Goal: Obtain resource: Download file/media

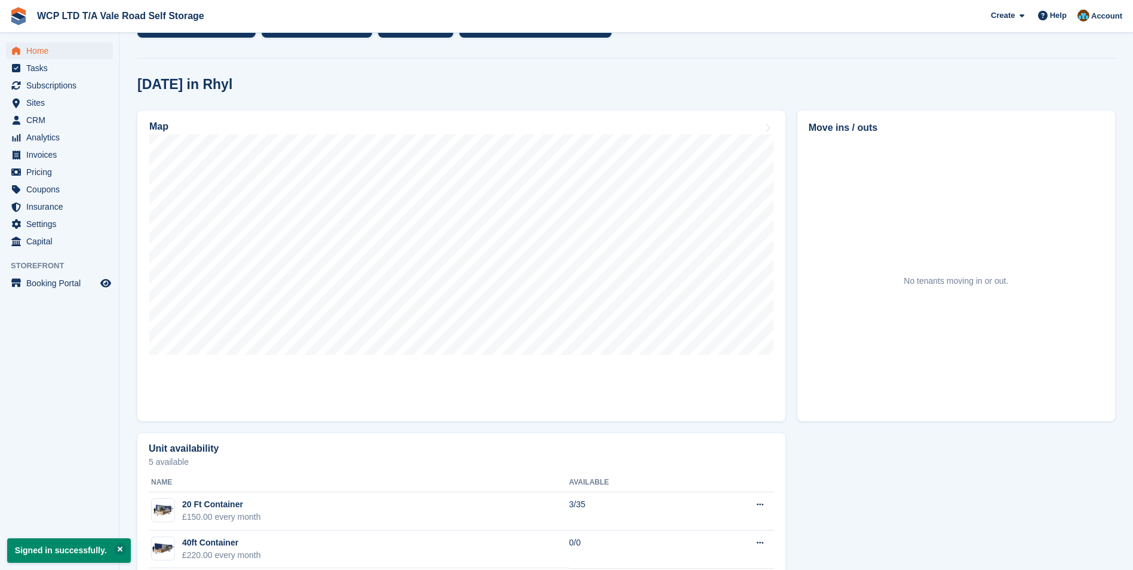
scroll to position [299, 0]
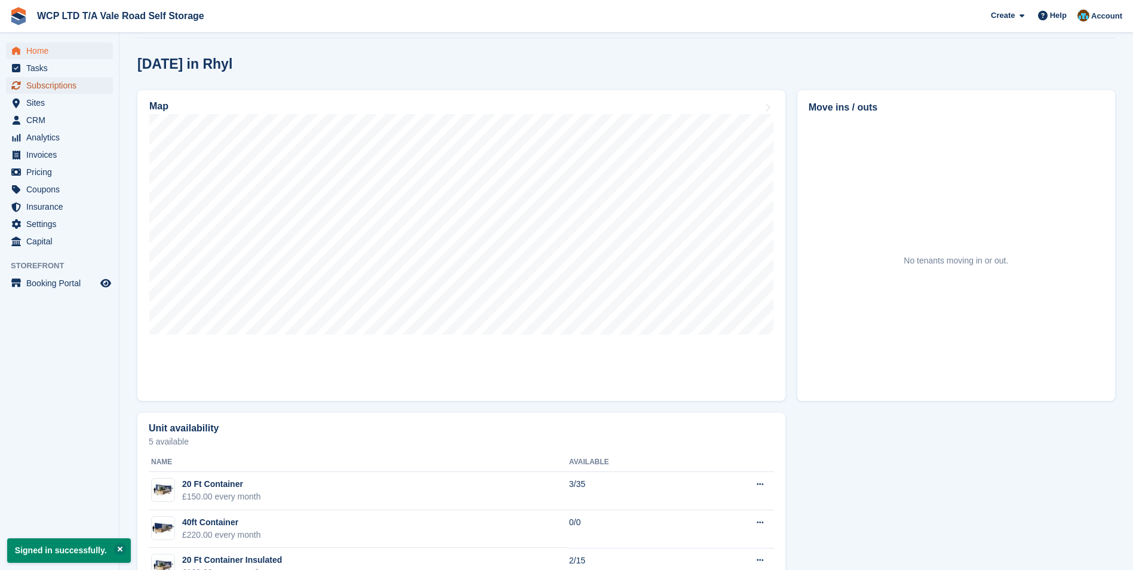
click at [57, 79] on span "Subscriptions" at bounding box center [62, 85] width 72 height 17
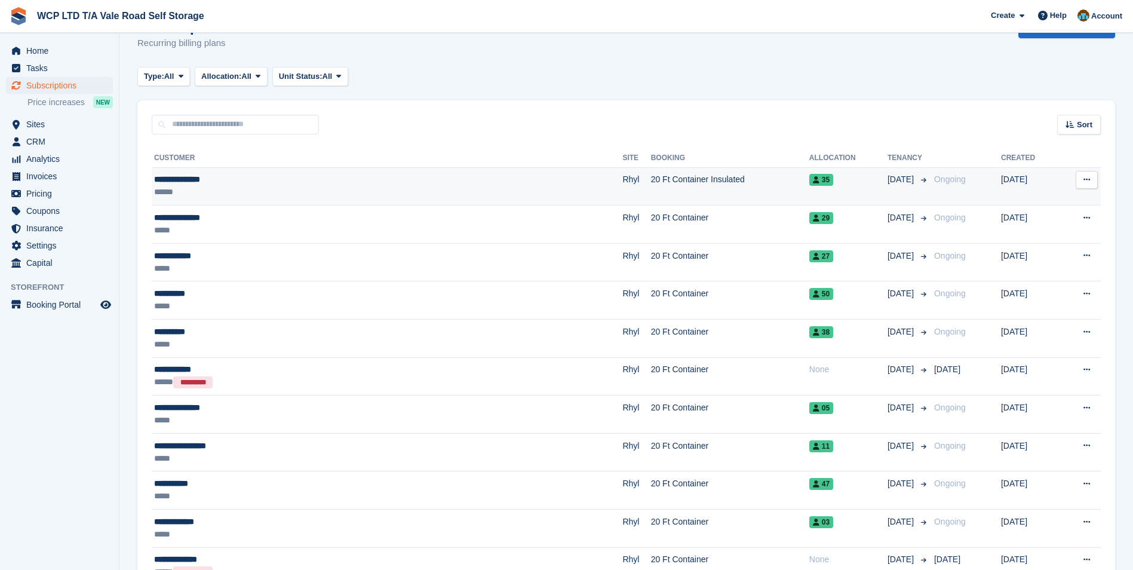
scroll to position [60, 0]
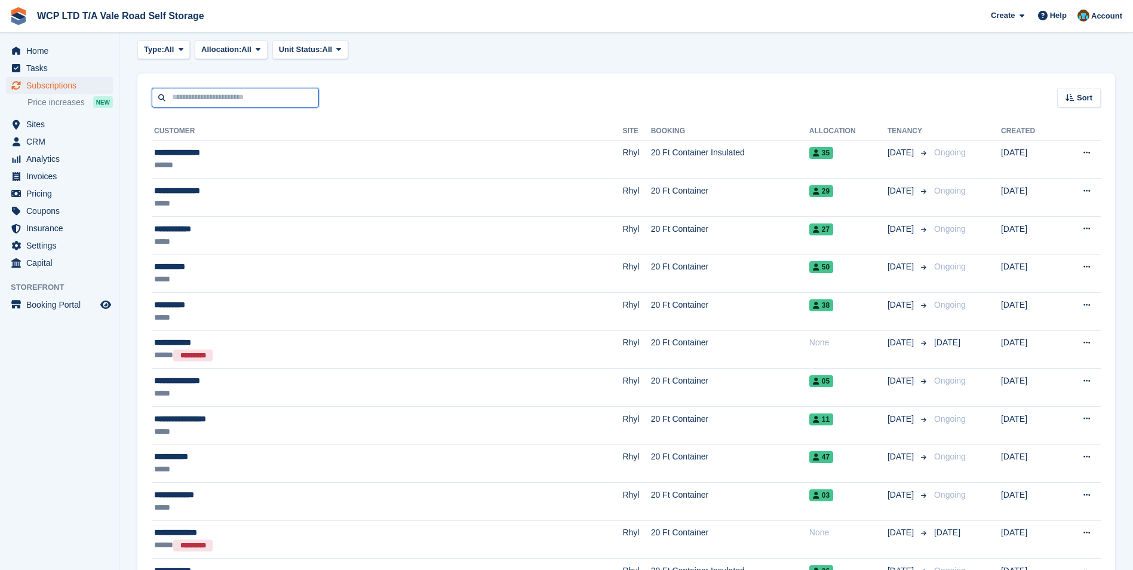
click at [260, 100] on input "text" at bounding box center [235, 98] width 167 height 20
type input "***"
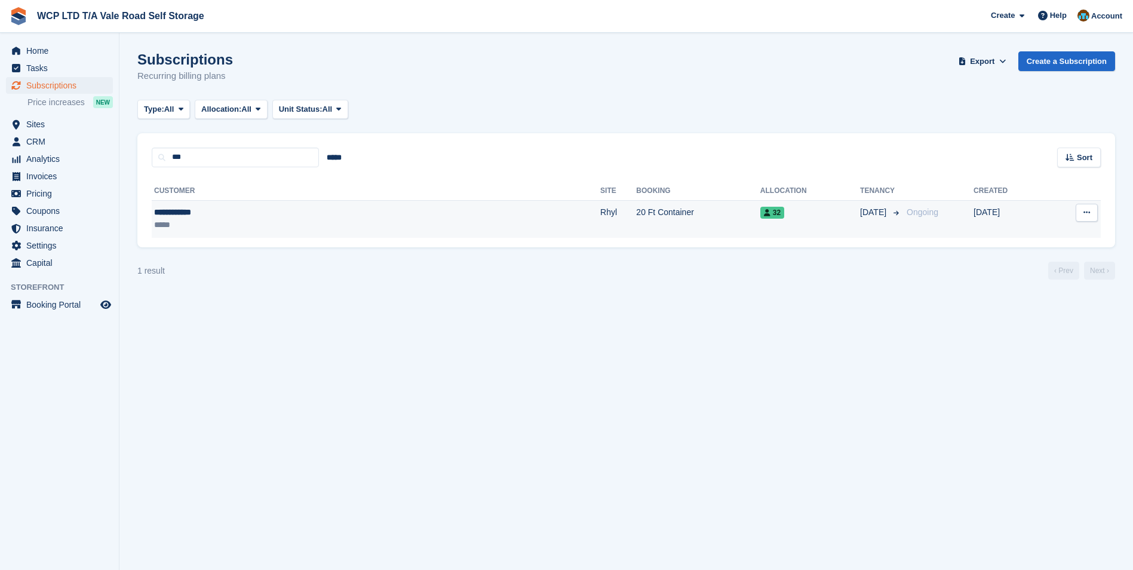
click at [600, 226] on td "Rhyl" at bounding box center [618, 219] width 36 height 38
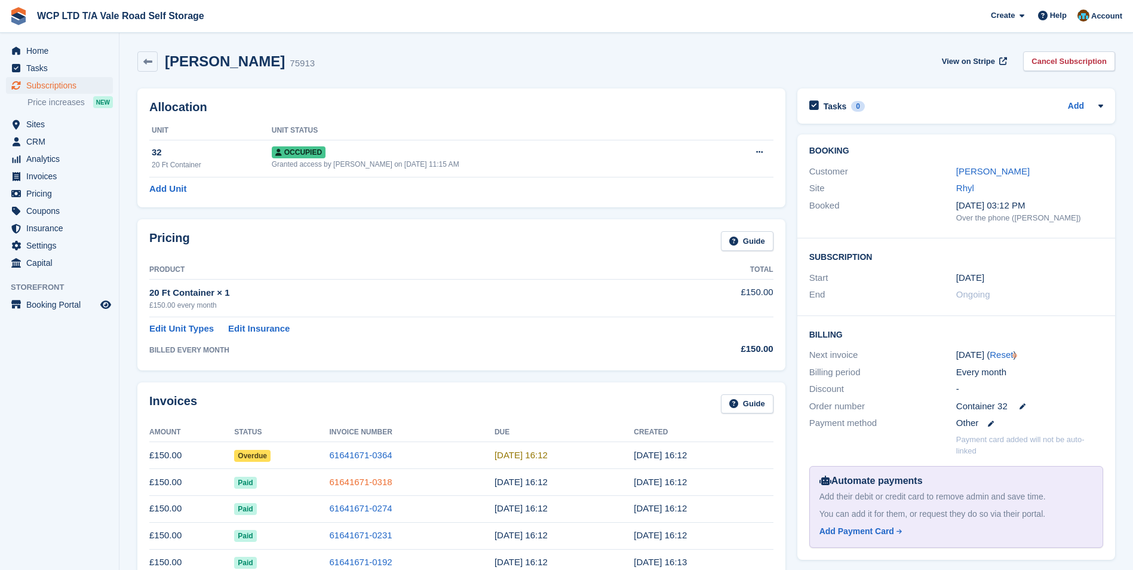
click at [352, 483] on link "61641671-0318" at bounding box center [361, 481] width 63 height 10
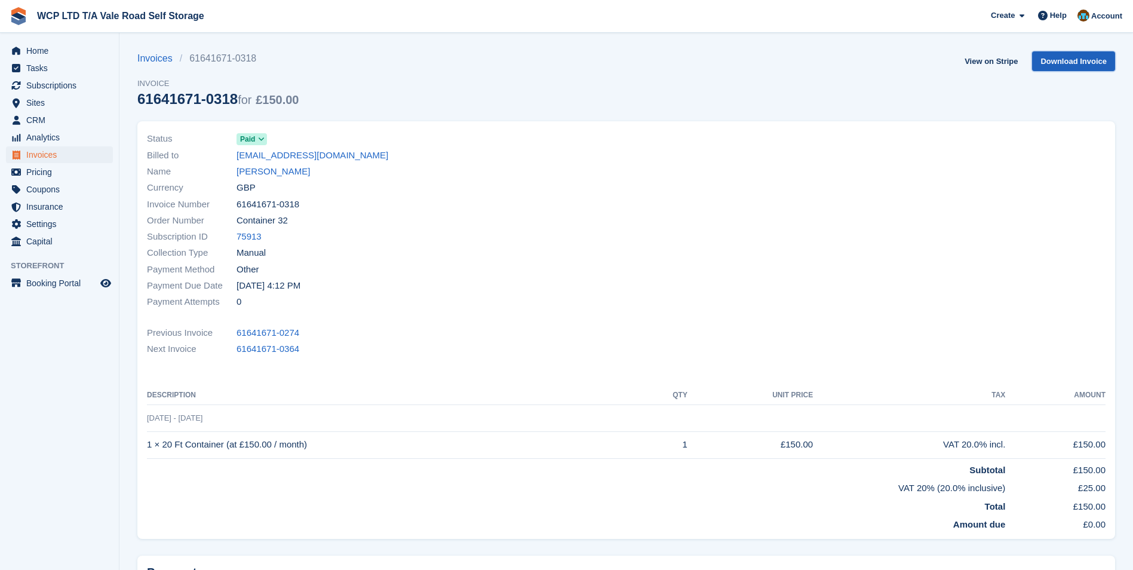
click at [1052, 66] on link "Download Invoice" at bounding box center [1073, 61] width 83 height 20
